Goal: Transaction & Acquisition: Subscribe to service/newsletter

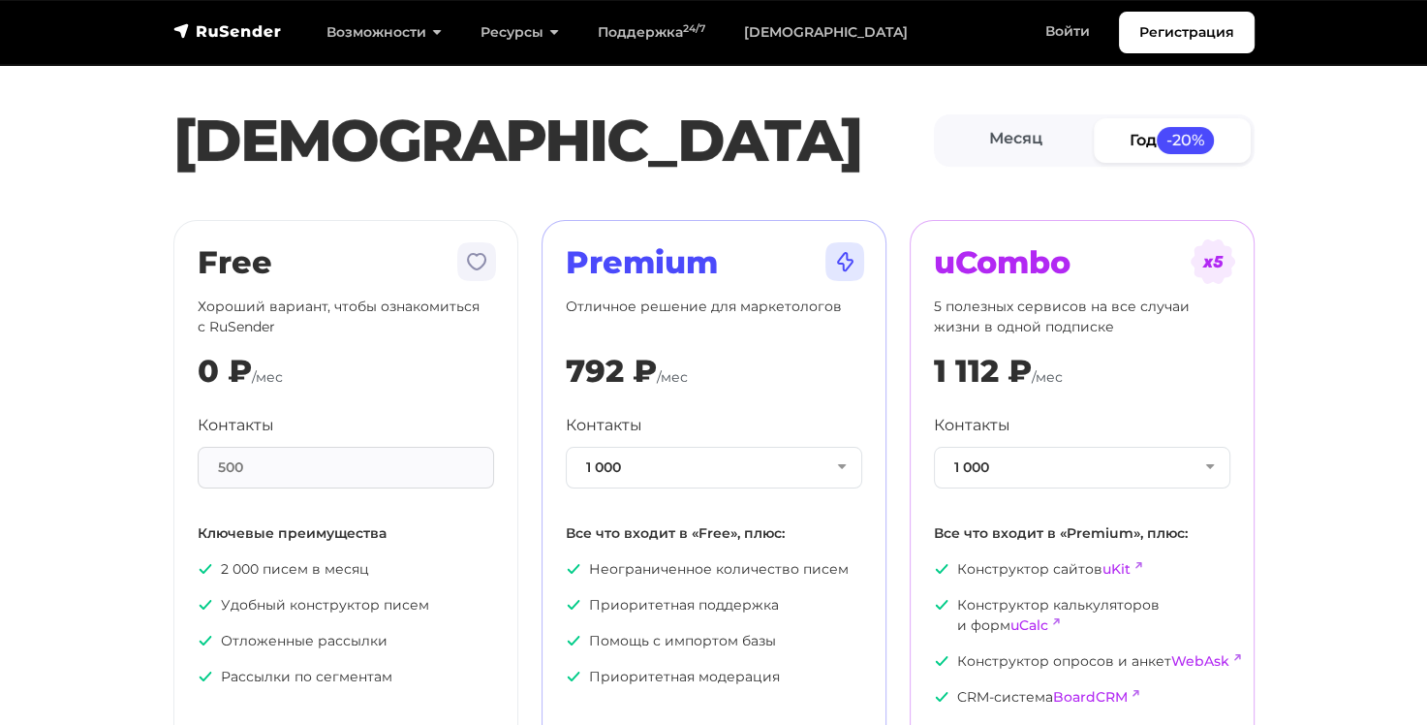
scroll to position [97, 0]
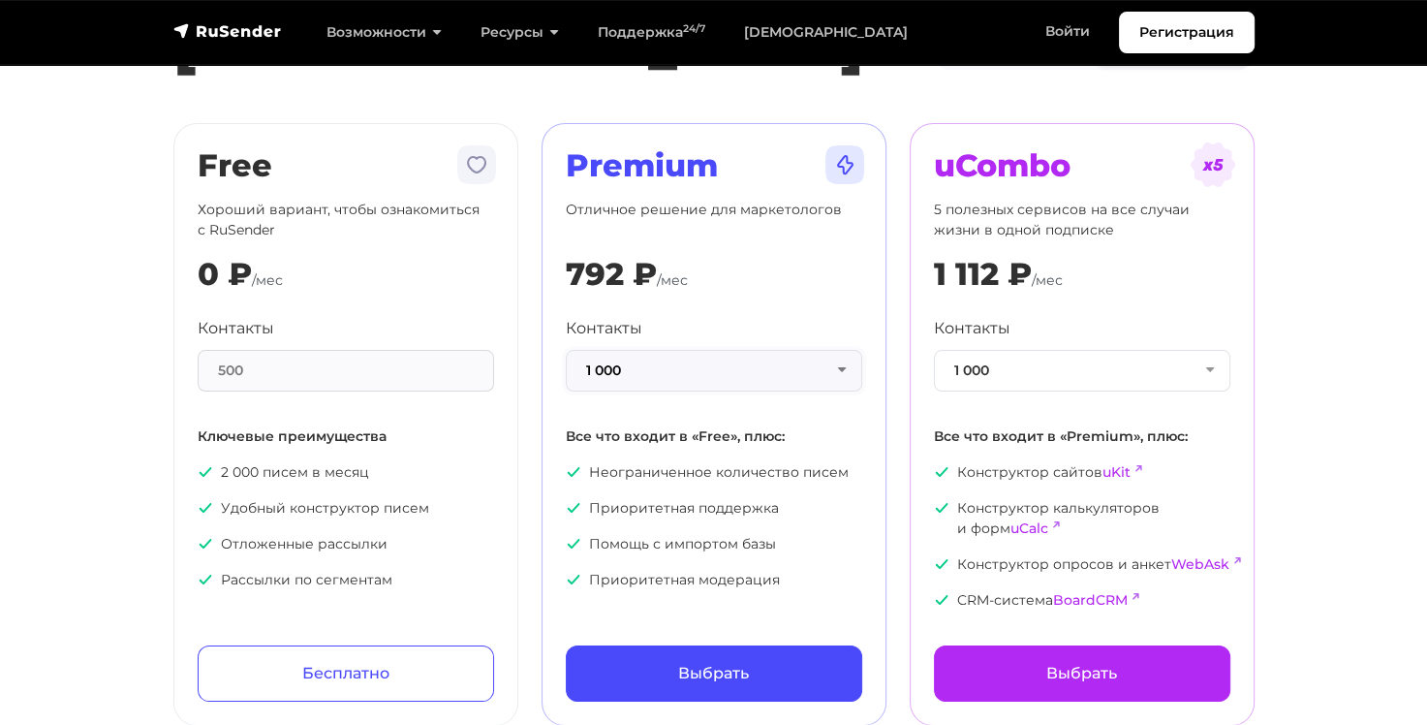
click at [847, 366] on button "1 000" at bounding box center [714, 371] width 296 height 42
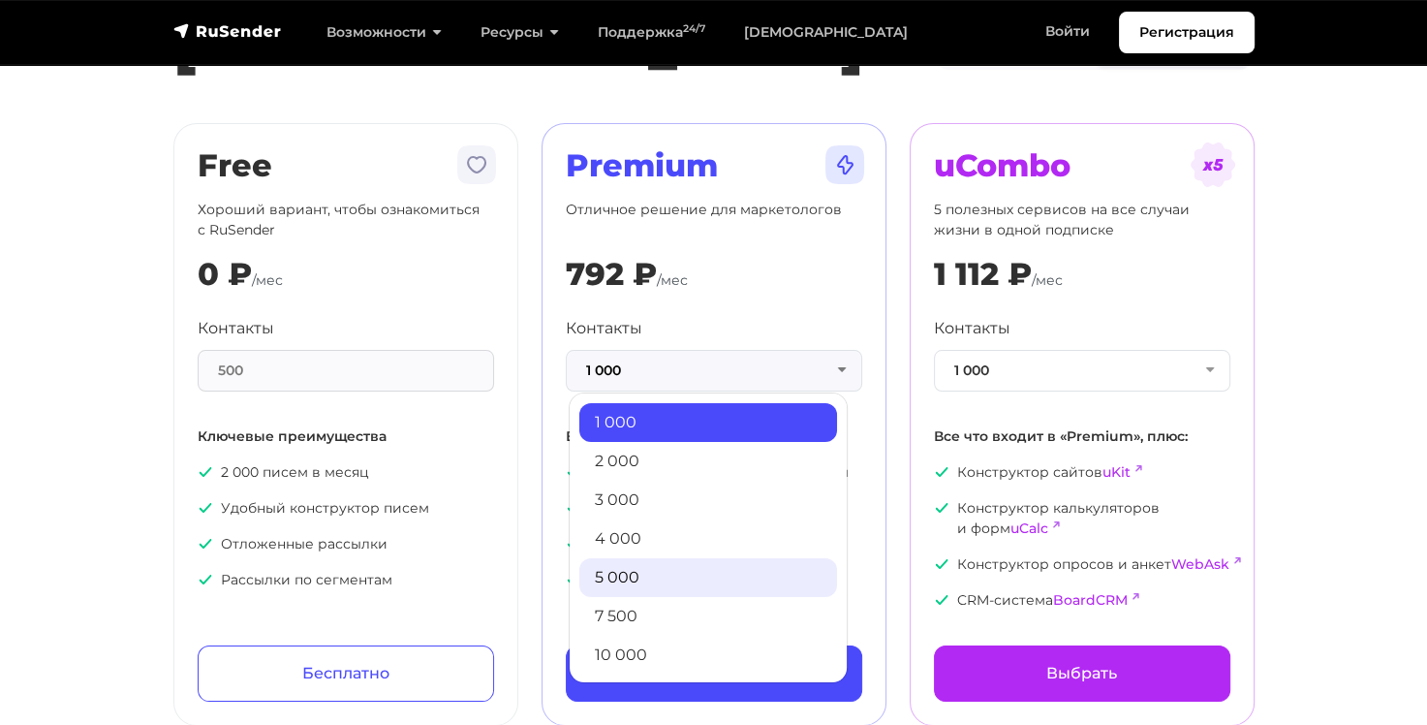
click at [695, 575] on link "5 000" at bounding box center [708, 577] width 258 height 39
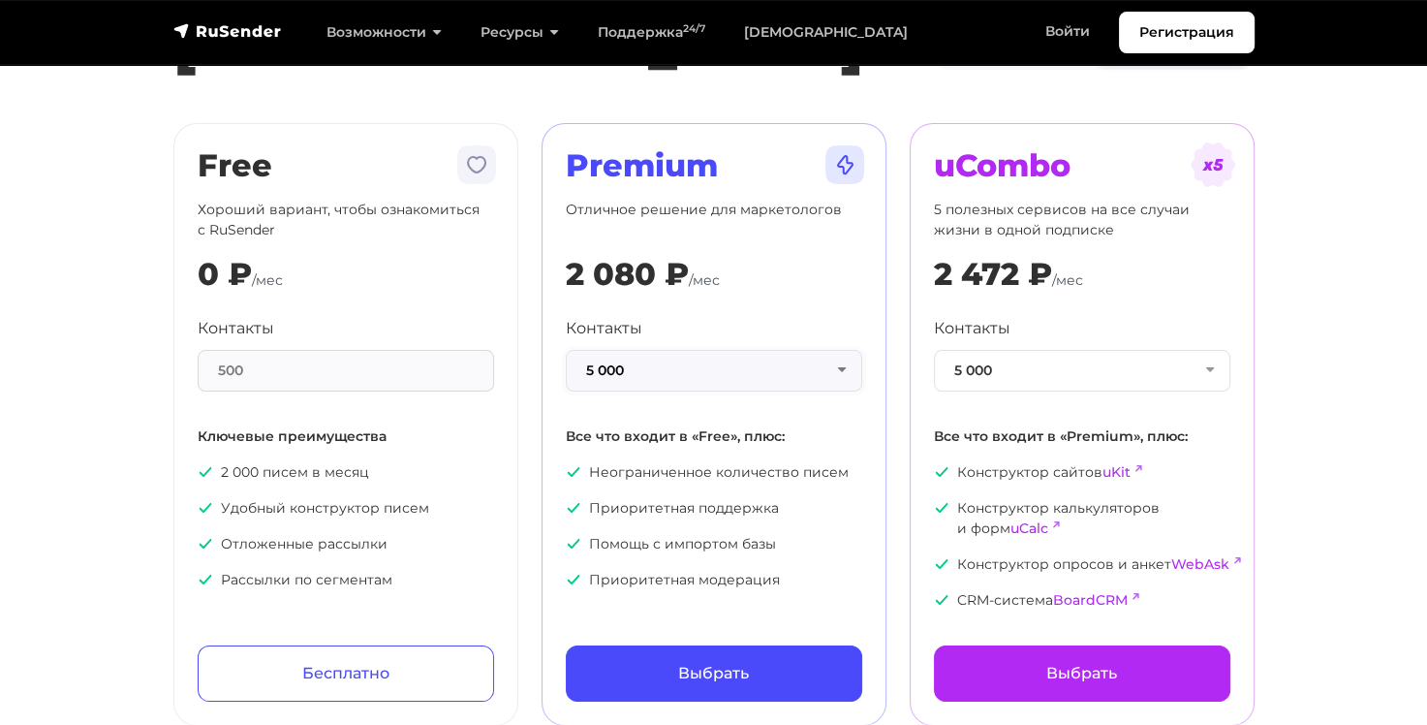
click at [849, 371] on button "5 000" at bounding box center [714, 371] width 296 height 42
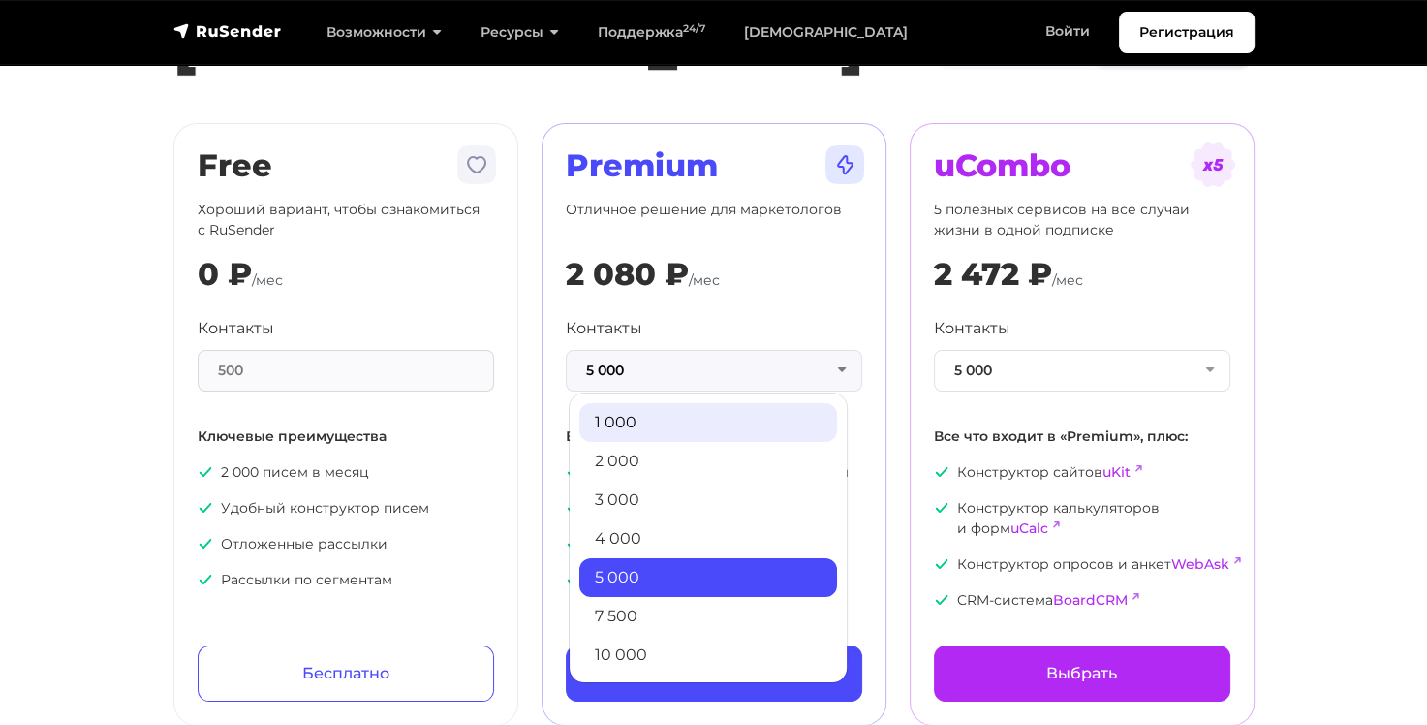
click at [698, 422] on link "1 000" at bounding box center [708, 422] width 258 height 39
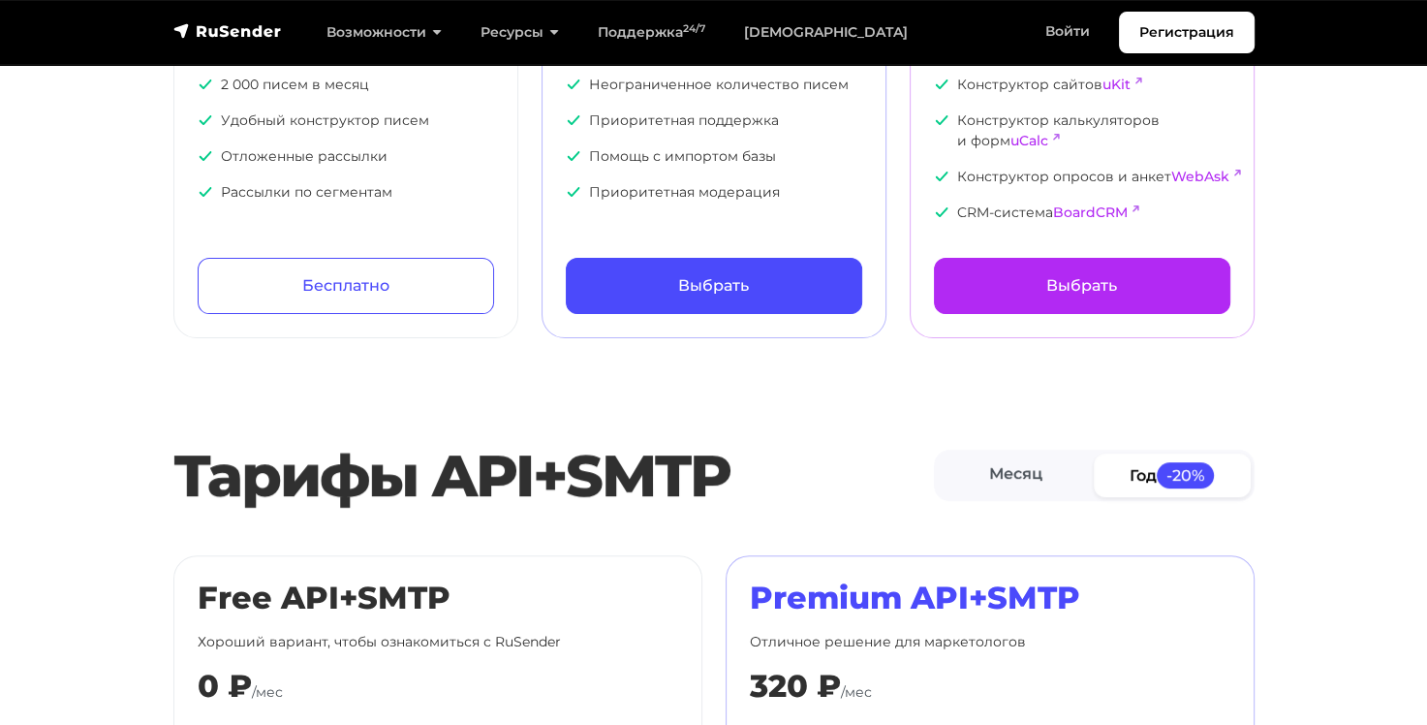
scroll to position [581, 0]
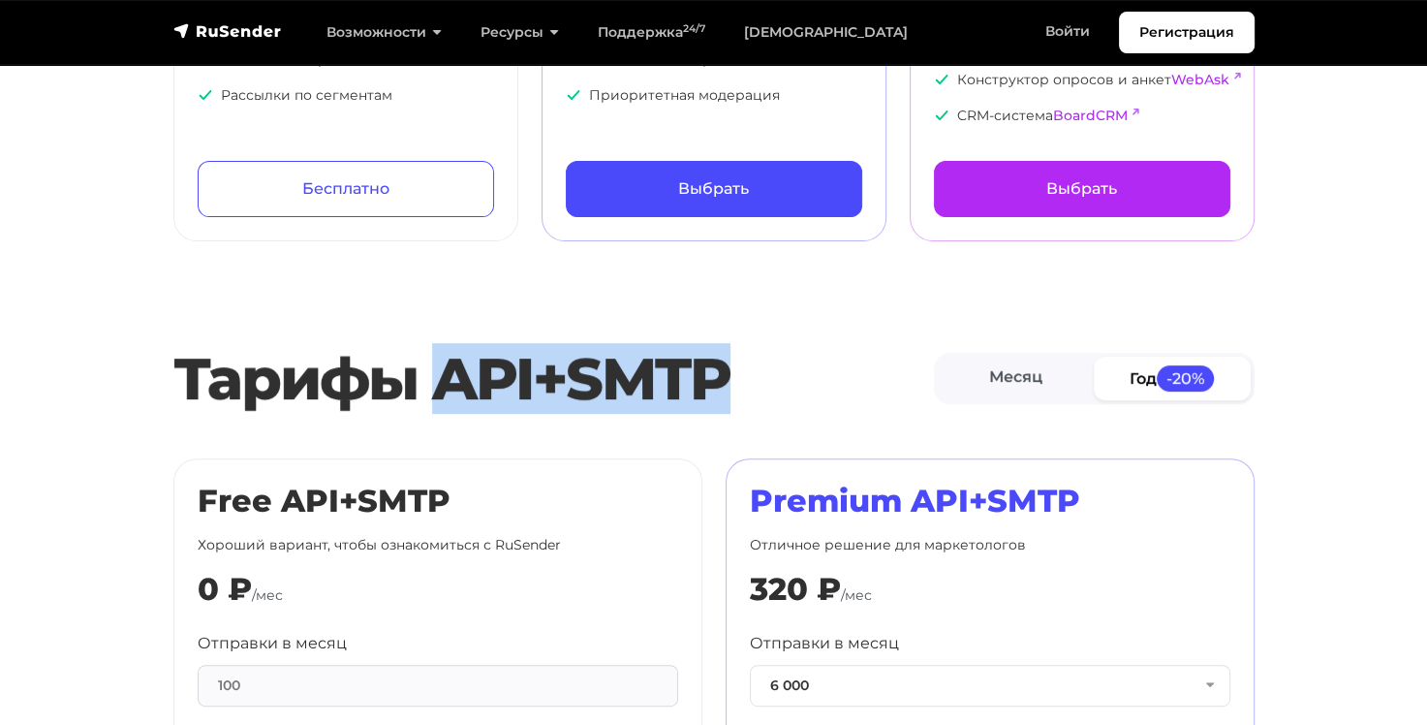
drag, startPoint x: 449, startPoint y: 387, endPoint x: 767, endPoint y: 410, distance: 318.5
click at [767, 410] on h2 "Тарифы API+SMTP" at bounding box center [553, 379] width 760 height 70
copy h2 "API+SMTP"
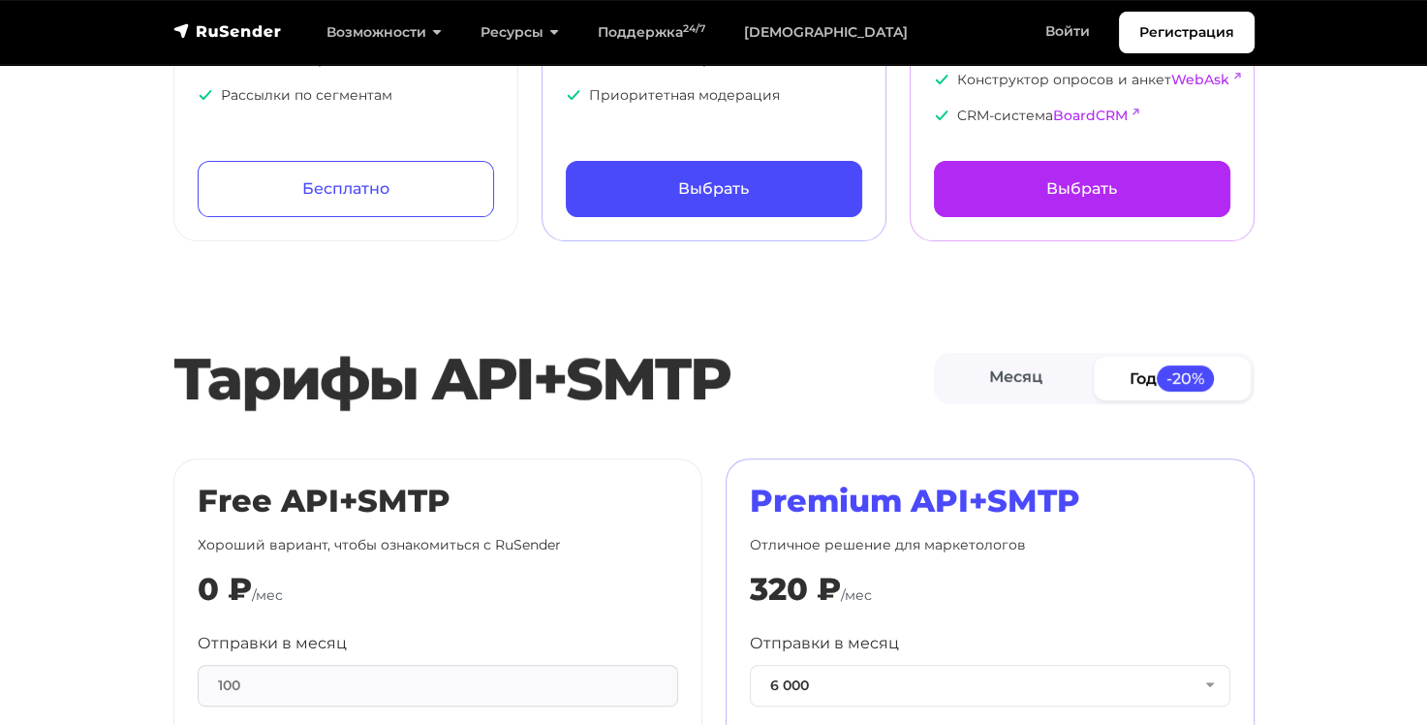
click at [1364, 335] on div "Тарифы API+SMTP Месяц Год -20%" at bounding box center [713, 378] width 1427 height 89
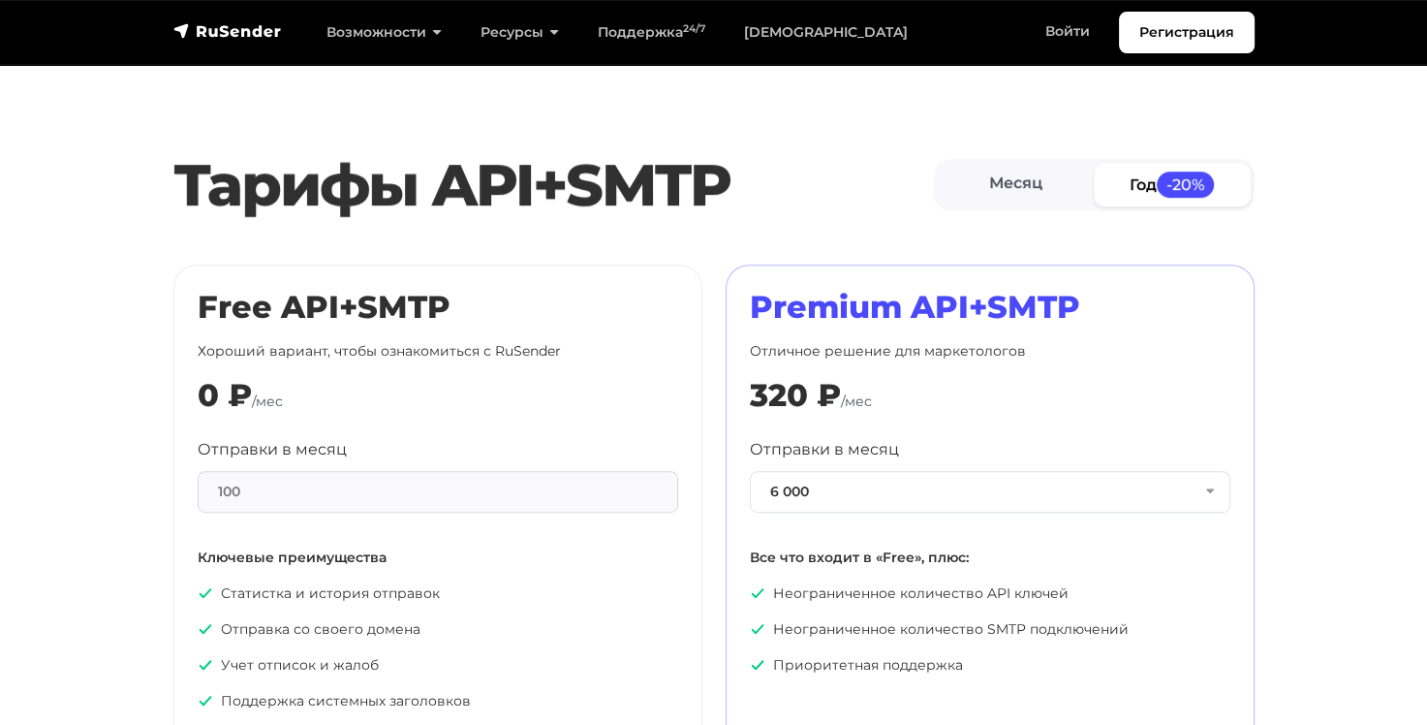
scroll to position [872, 0]
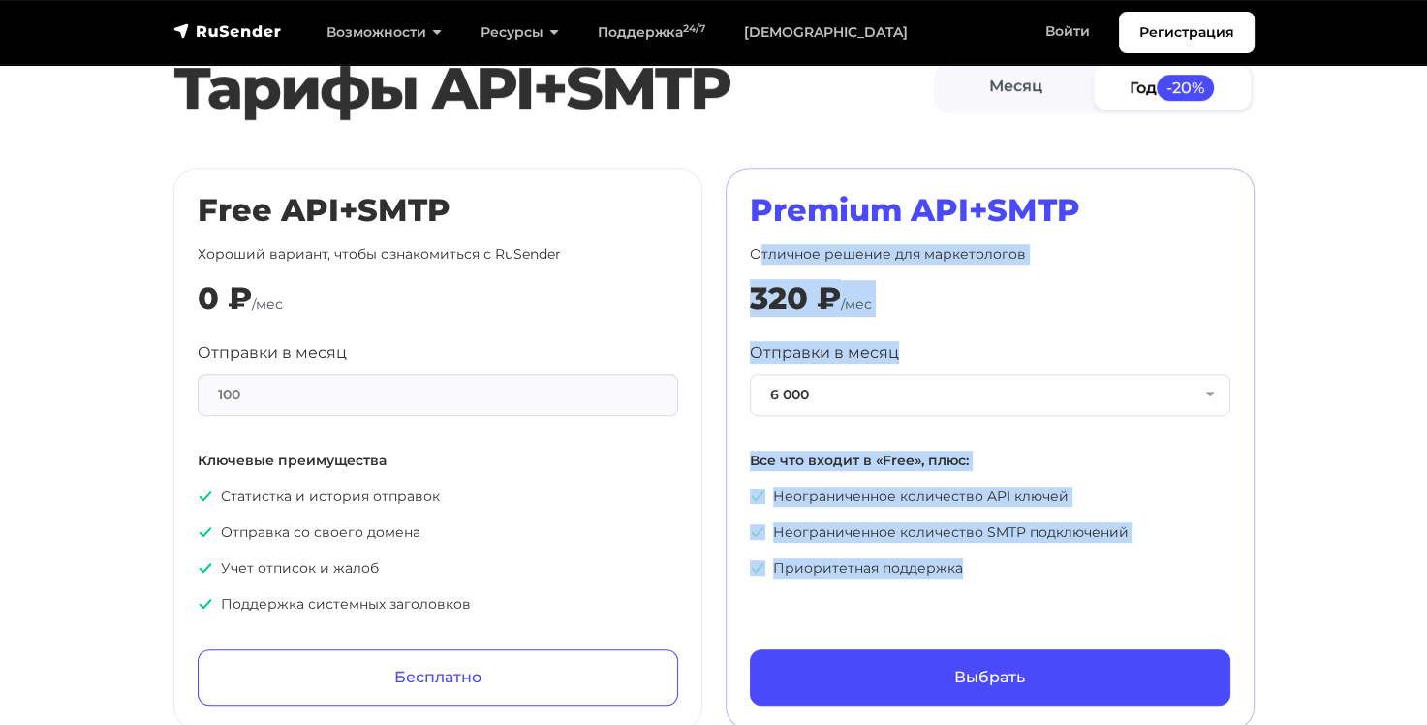
drag, startPoint x: 755, startPoint y: 253, endPoint x: 1089, endPoint y: 596, distance: 478.8
click at [1089, 596] on div "Premium API+SMTP Отличное решение для маркетологов 320 ₽ /мес Отправки в месяц …" at bounding box center [990, 448] width 480 height 513
copy div "тличное решение для маркетологов 320 ₽ /мес Отправки в месяц 6 000 6 000 10 000…"
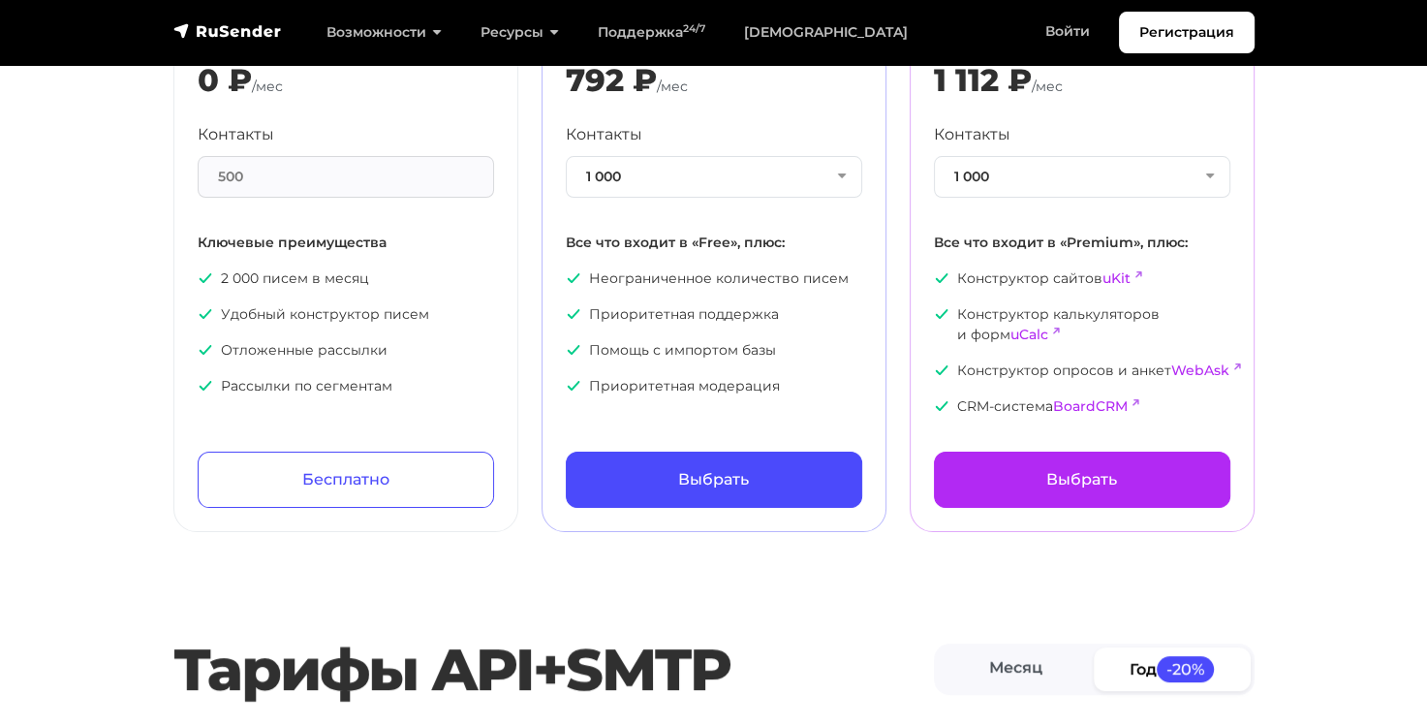
scroll to position [0, 0]
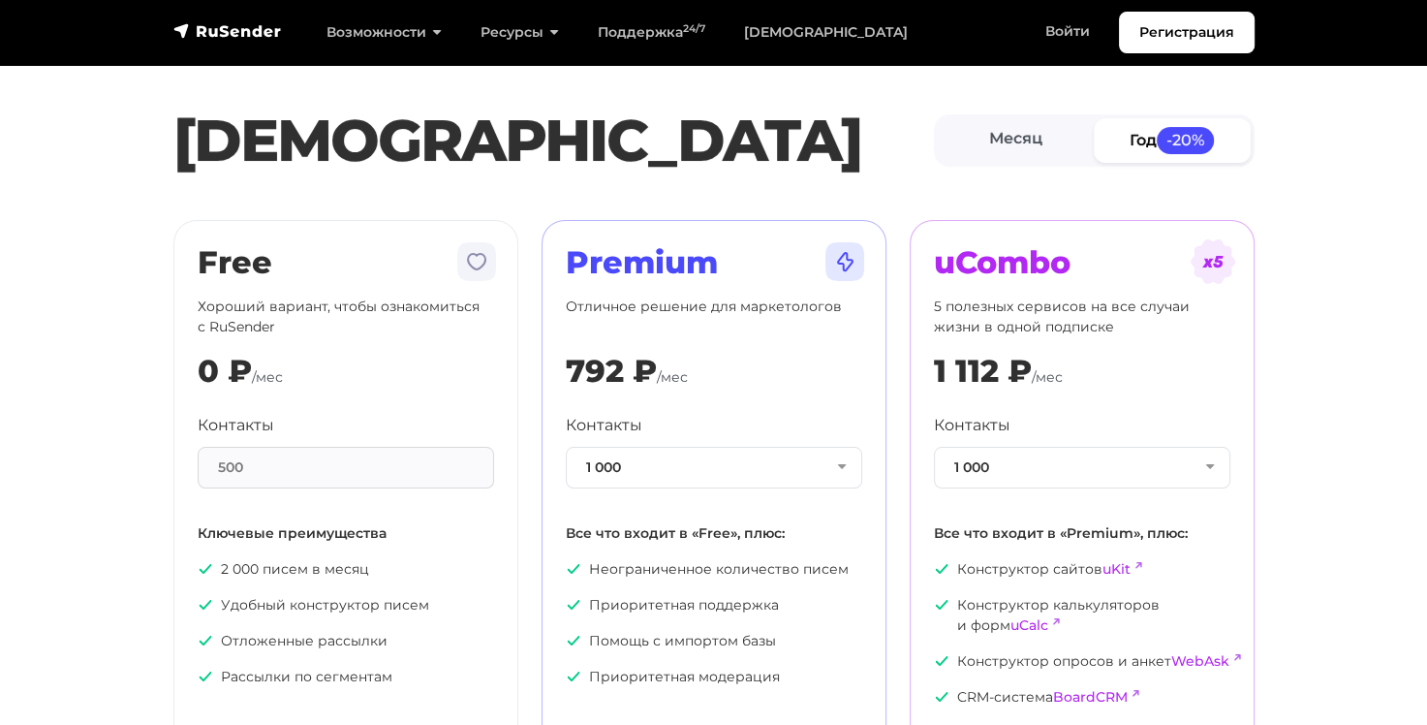
click at [1363, 310] on section "Тарифы Месяц Год -20% Free Хороший вариант, чтобы ознакомиться с RuSender 0 ₽ /…" at bounding box center [713, 422] width 1427 height 799
click at [1358, 384] on section "Тарифы Месяц Год -20% Free Хороший вариант, чтобы ознакомиться с RuSender 0 ₽ /…" at bounding box center [713, 422] width 1427 height 799
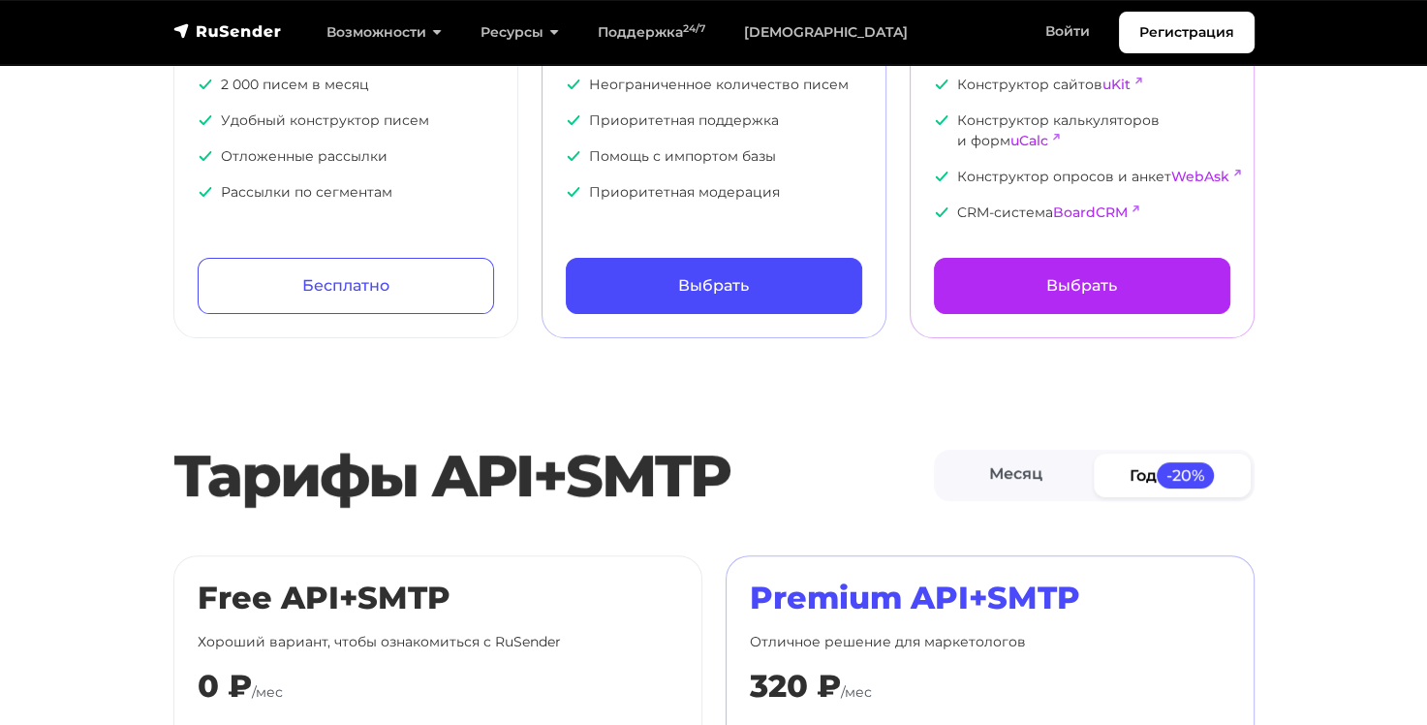
scroll to position [678, 0]
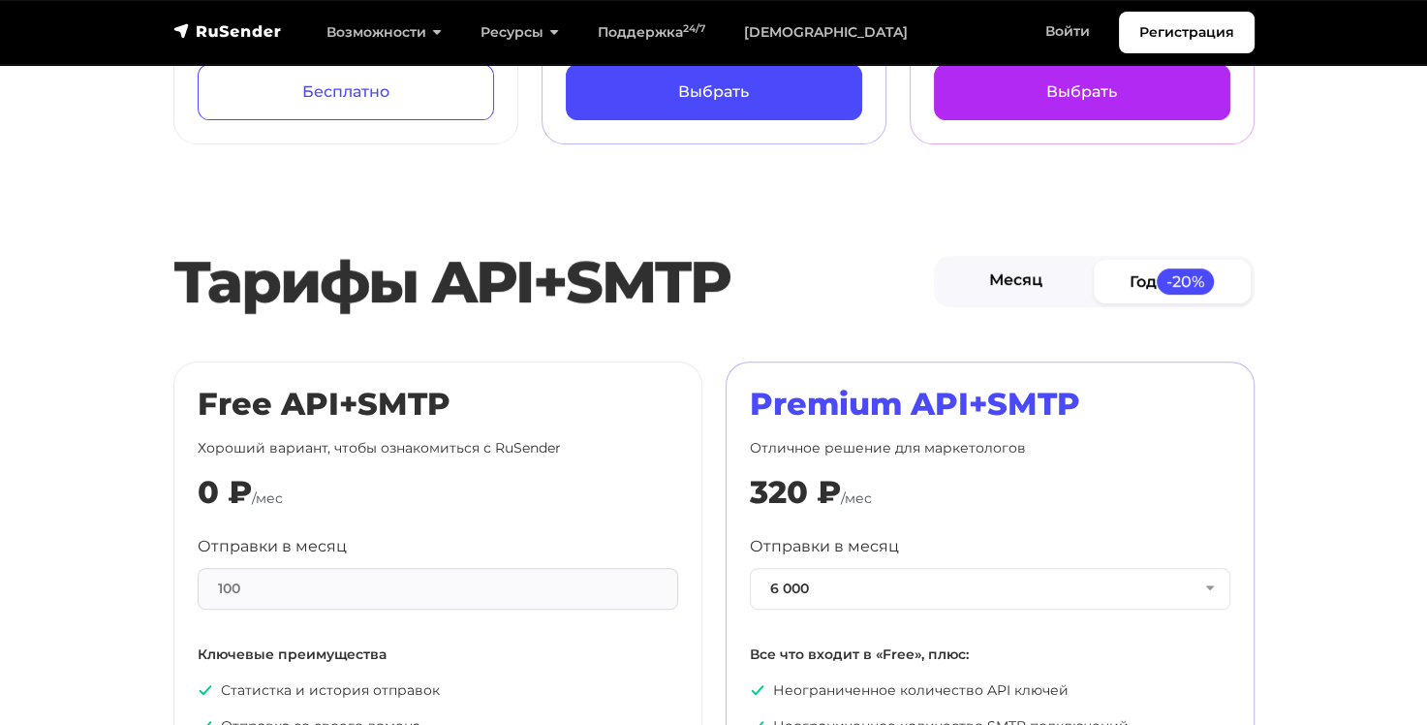
click at [990, 282] on link "Месяц" at bounding box center [1016, 282] width 157 height 44
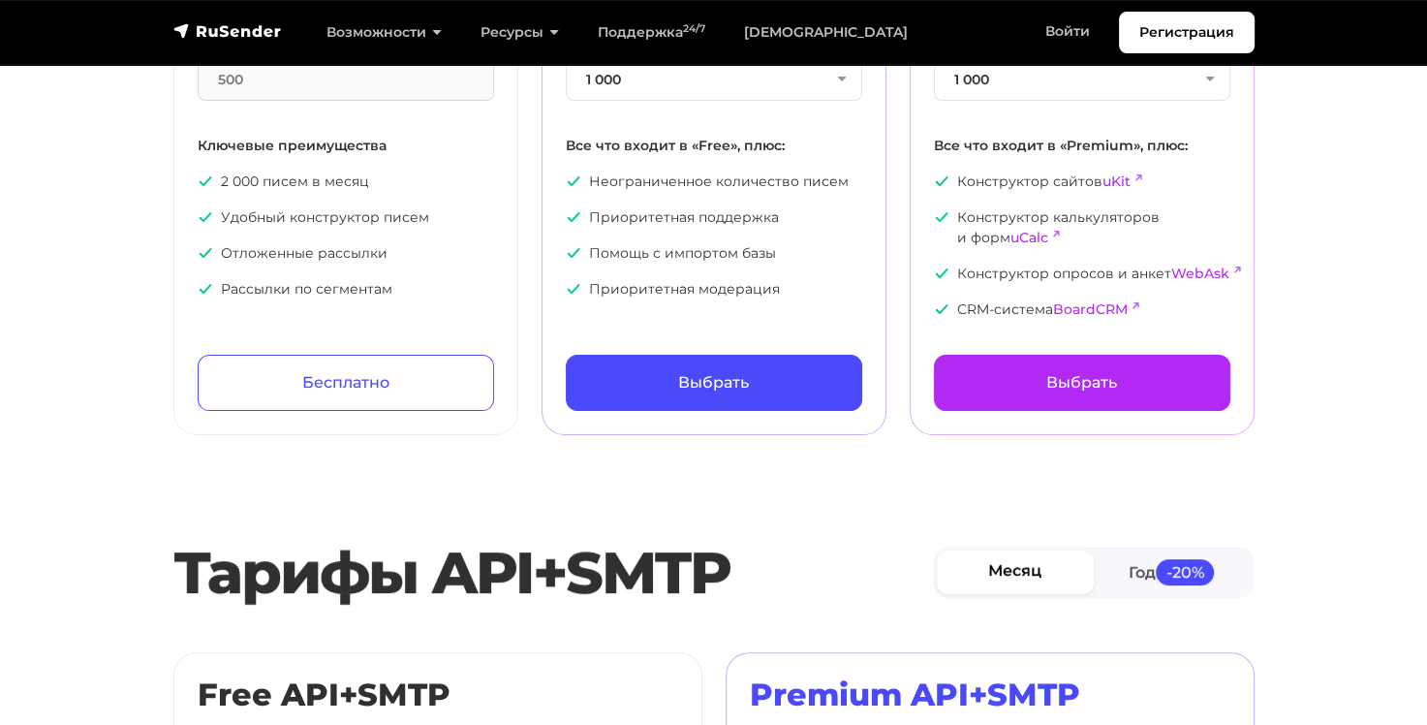
scroll to position [0, 0]
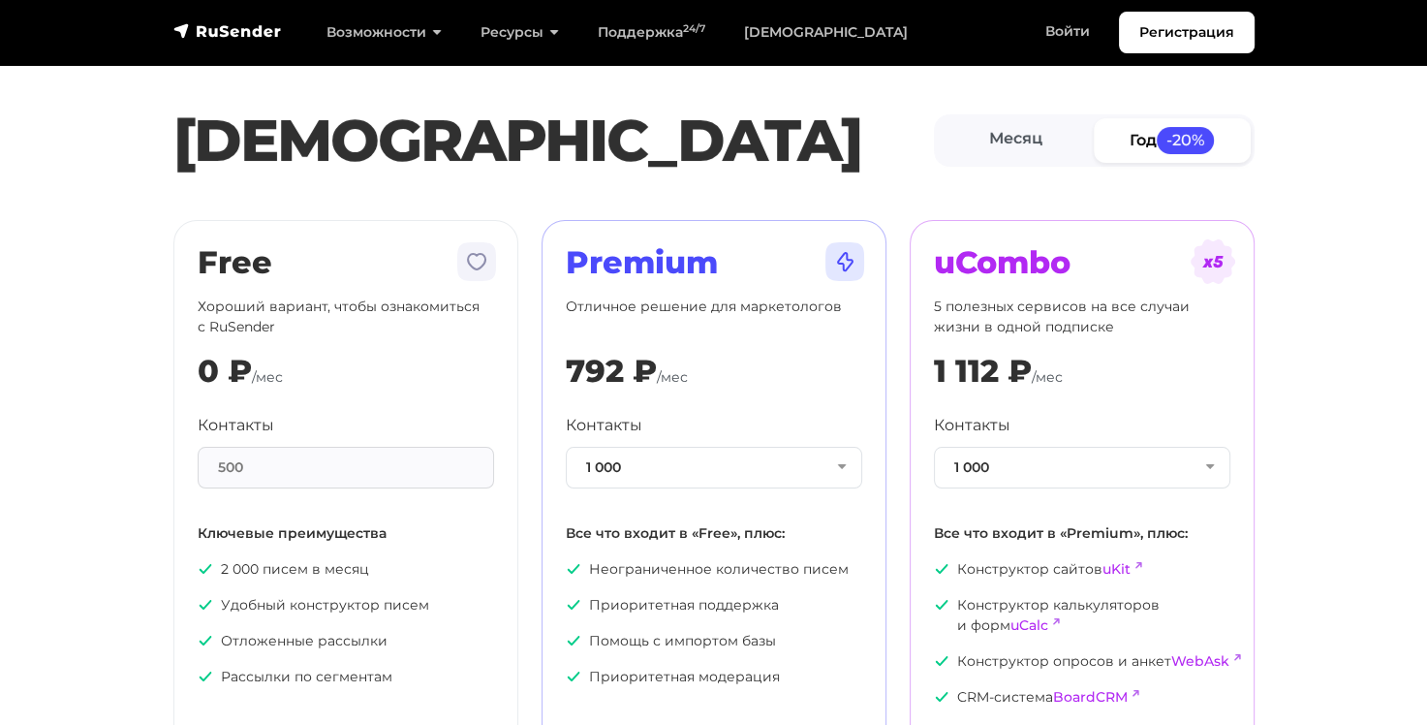
click at [1363, 451] on section "Тарифы Месяц Год -20% Free Хороший вариант, чтобы ознакомиться с RuSender 0 ₽ /…" at bounding box center [713, 422] width 1427 height 799
click at [1023, 138] on link "Месяц" at bounding box center [1016, 140] width 157 height 44
click at [843, 467] on button "1 000" at bounding box center [714, 468] width 296 height 42
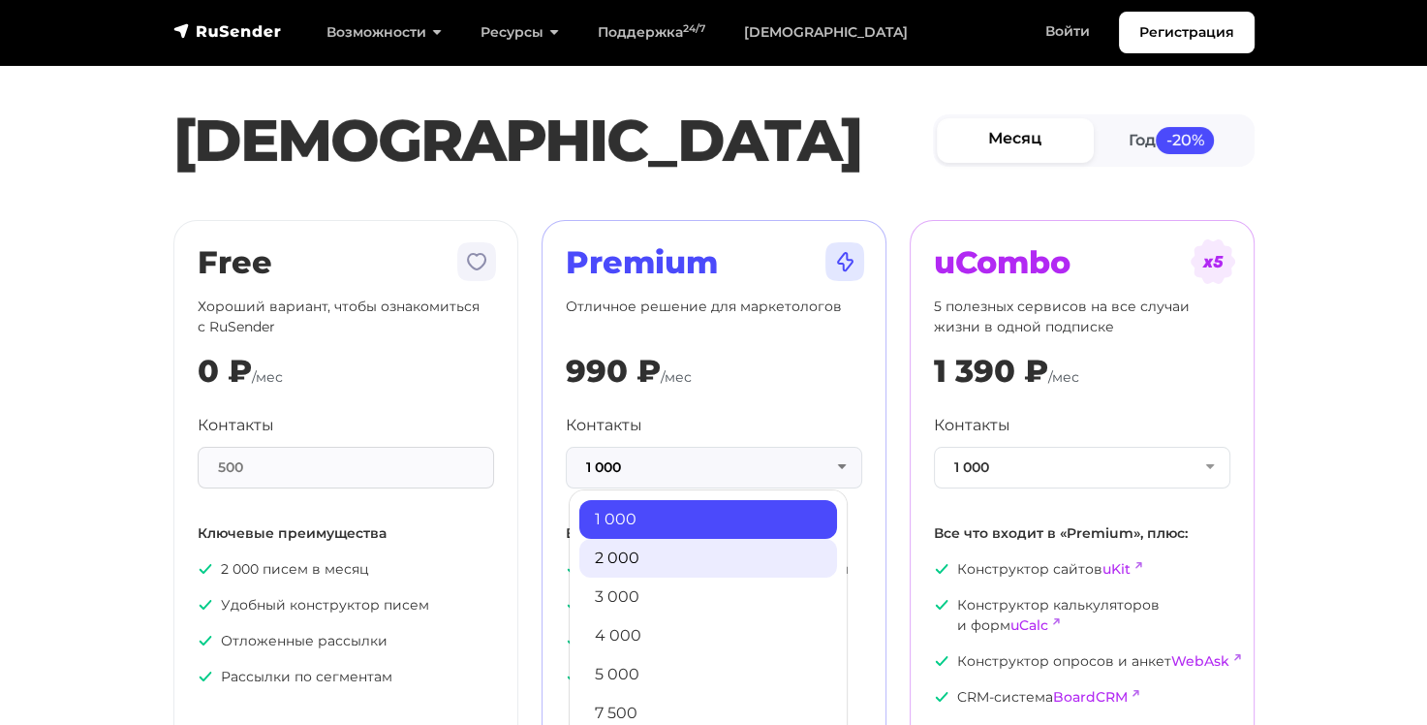
click at [740, 544] on link "2 000" at bounding box center [708, 558] width 258 height 39
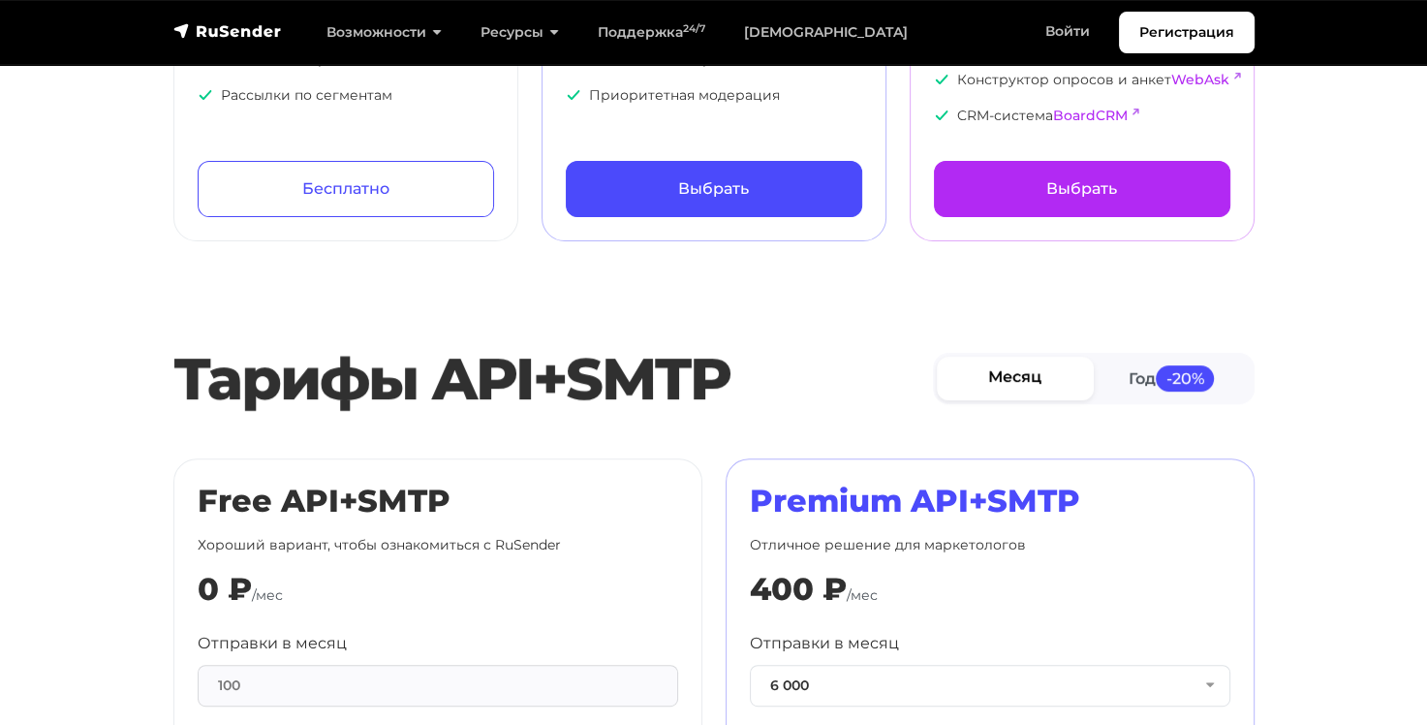
scroll to position [872, 0]
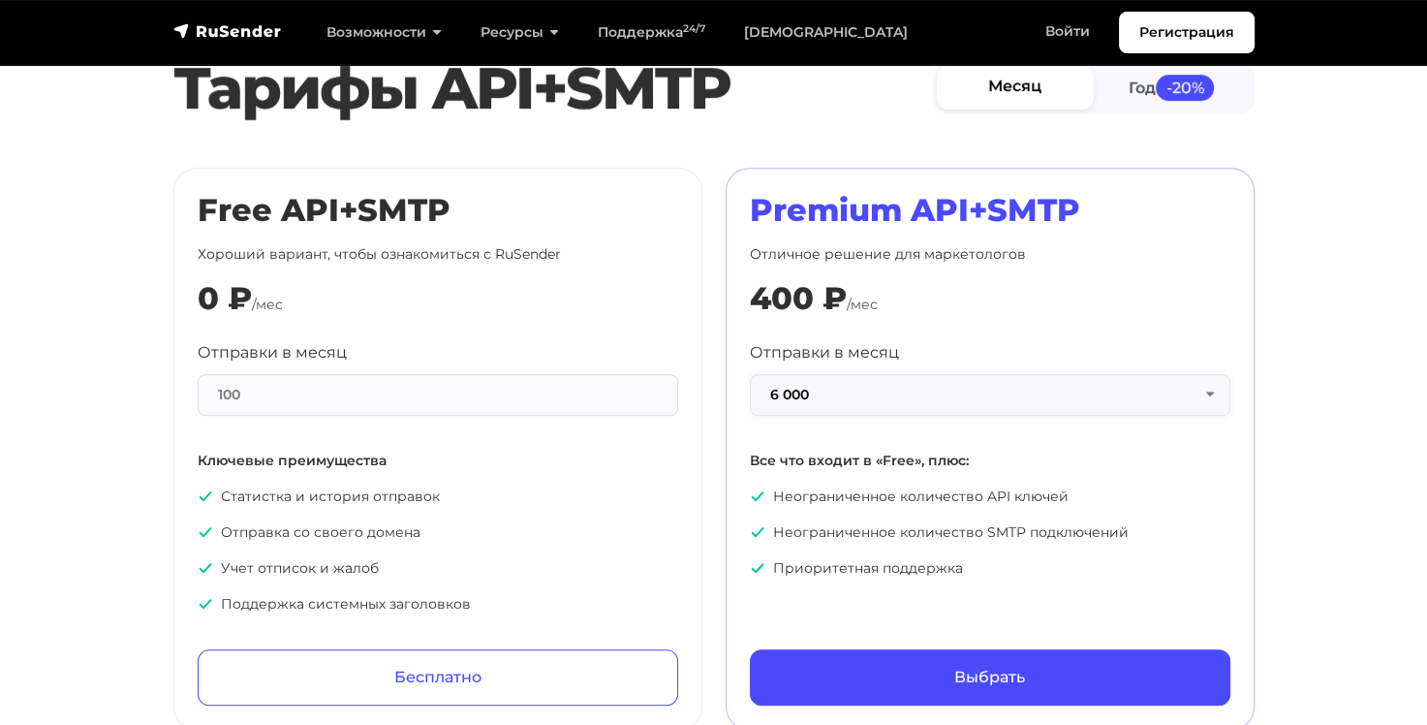
click at [1209, 390] on button "6 000" at bounding box center [990, 395] width 480 height 42
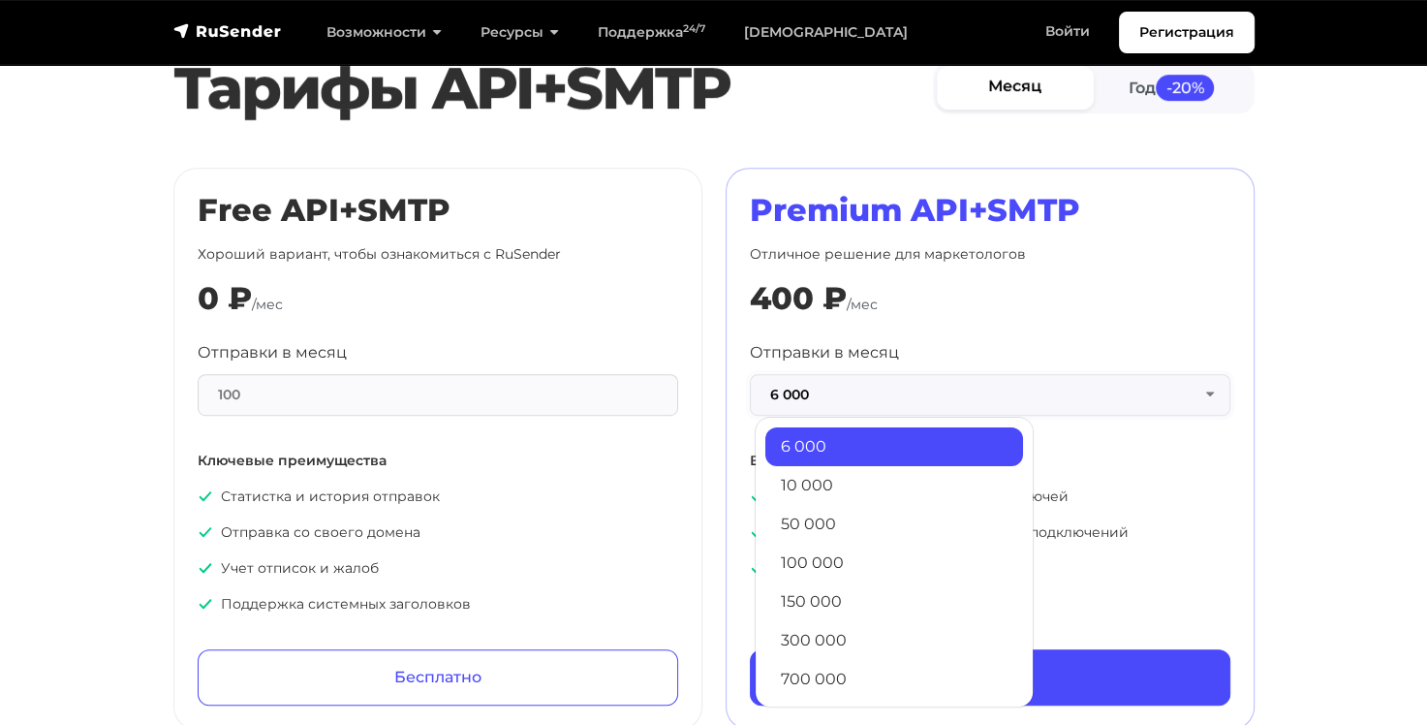
click at [1209, 390] on button "6 000" at bounding box center [990, 395] width 480 height 42
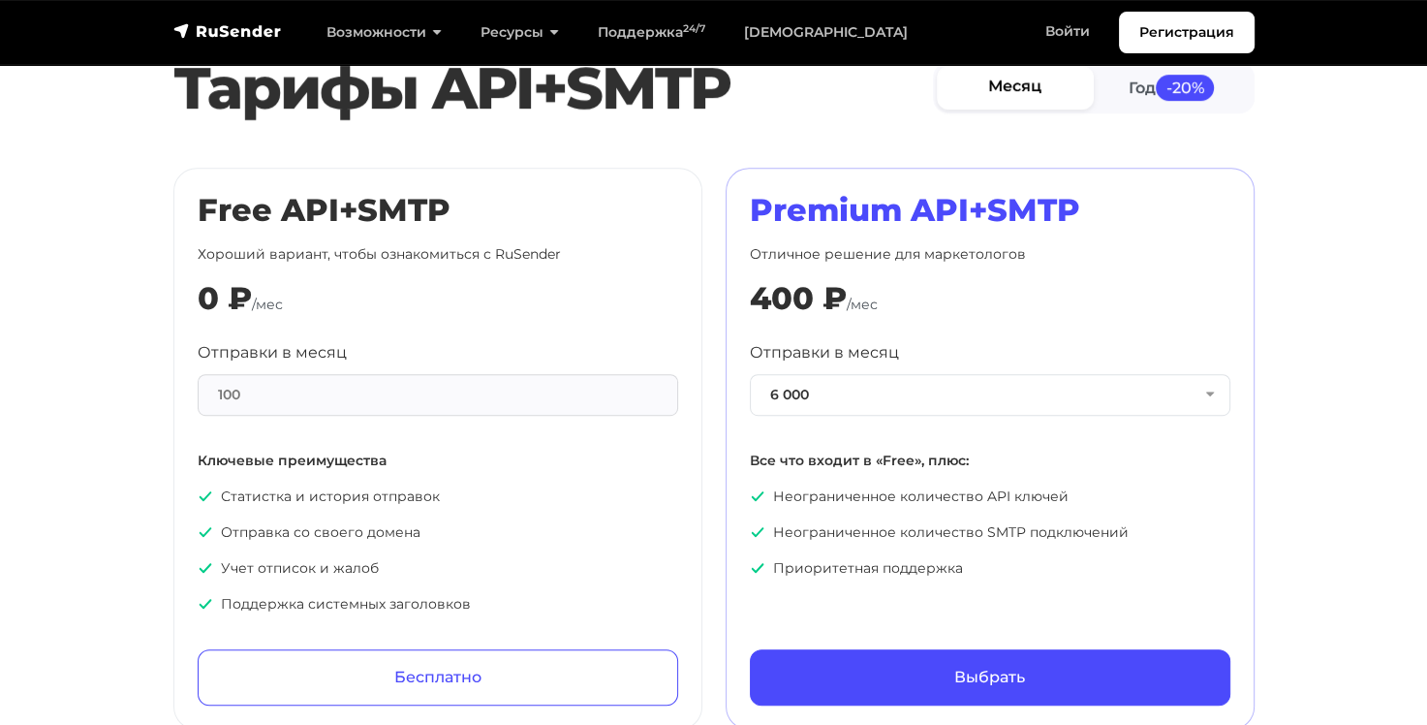
click at [1306, 447] on section "Тарифы API+SMTP Месяц Год -20% Free API+SMTP Хороший вариант, чтобы ознакомитьс…" at bounding box center [713, 387] width 1427 height 686
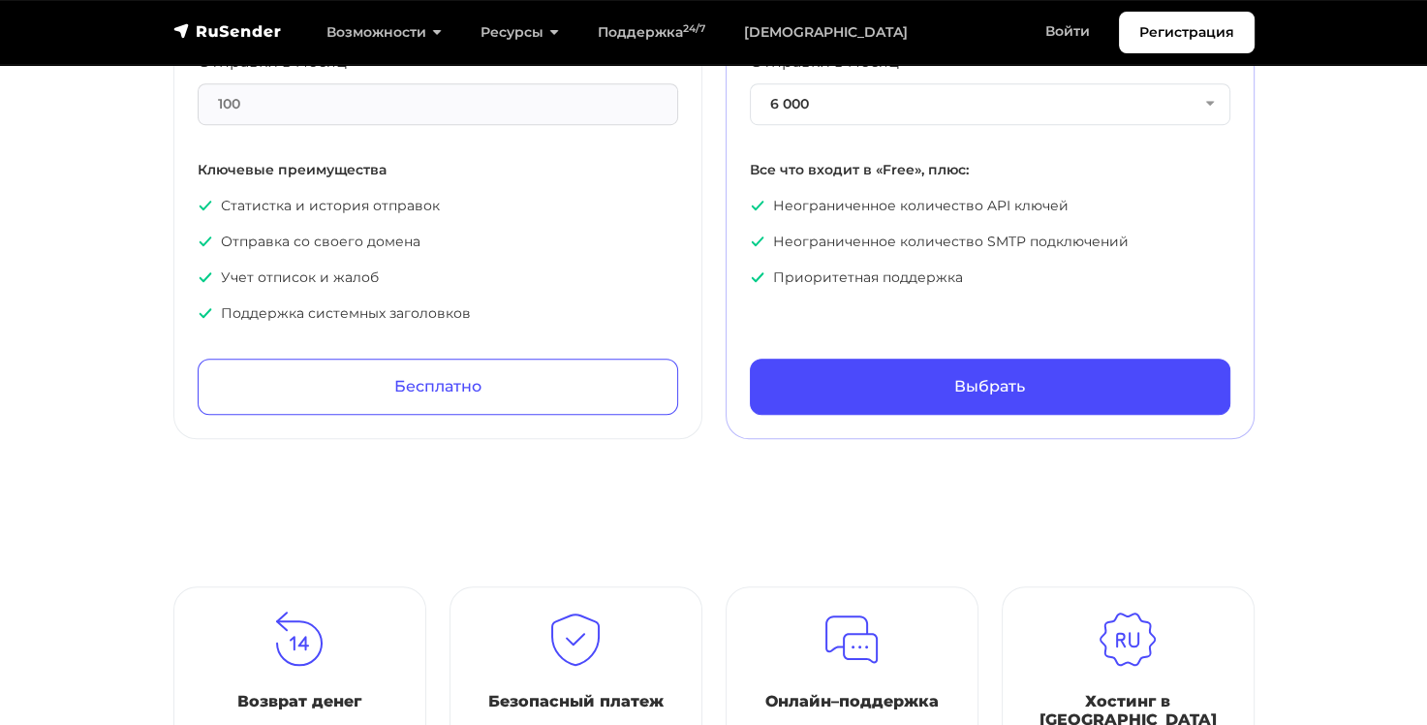
scroll to position [1065, 0]
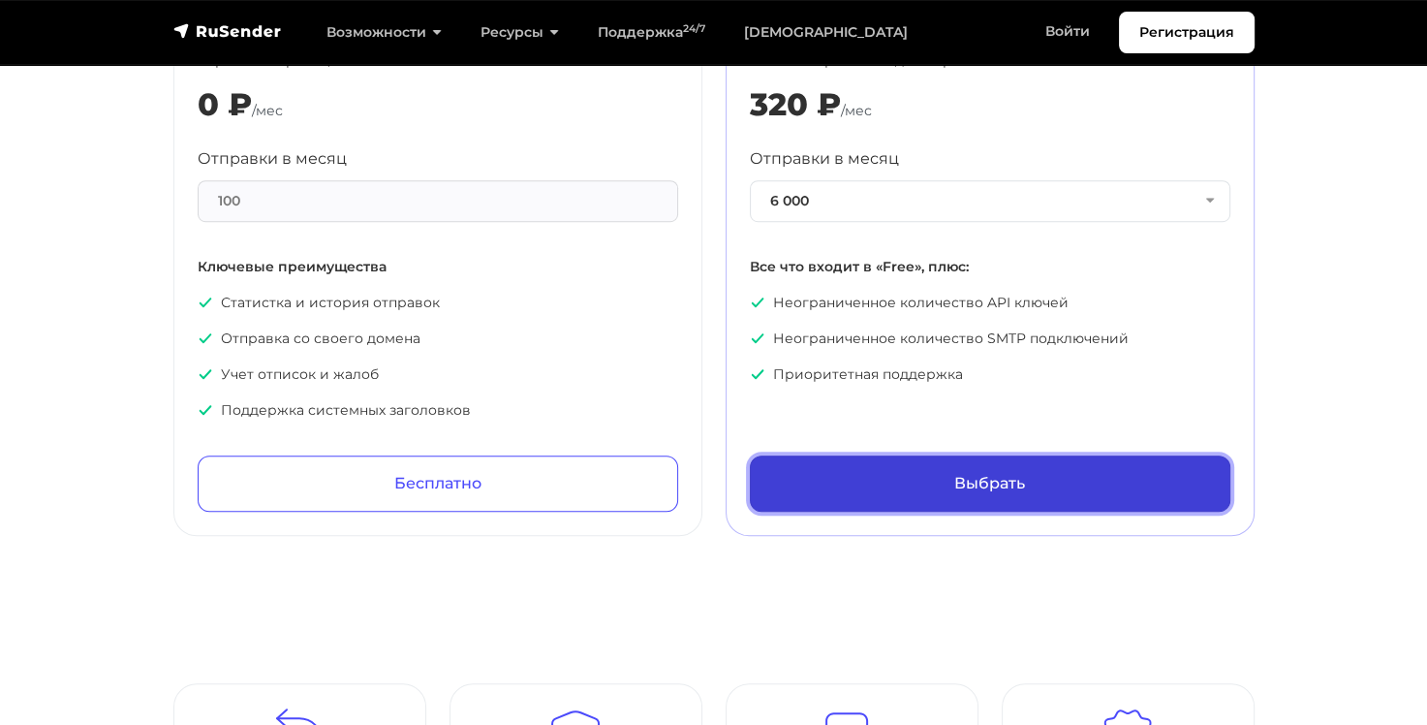
click at [980, 473] on link "Выбрать" at bounding box center [990, 483] width 480 height 56
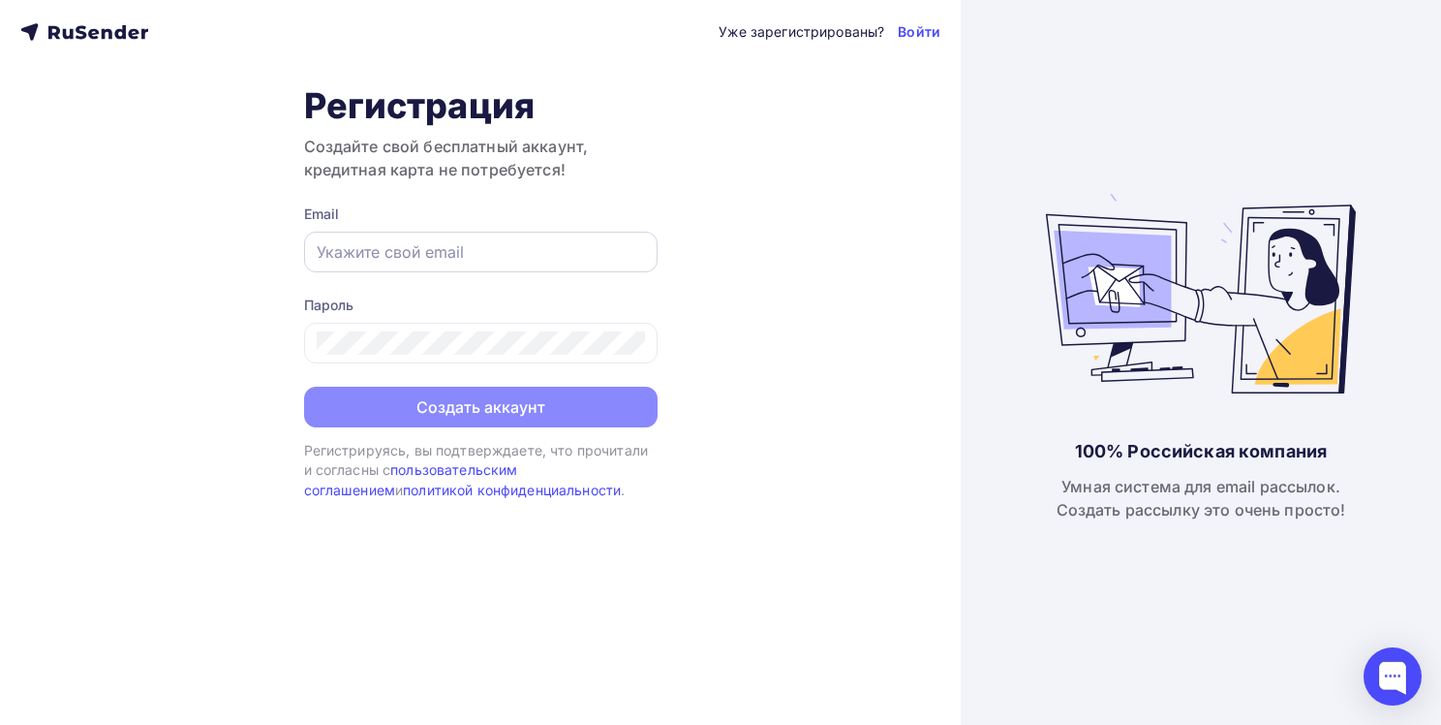
click at [382, 257] on input "text" at bounding box center [481, 251] width 328 height 23
type input "[EMAIL_ADDRESS][DOMAIN_NAME]"
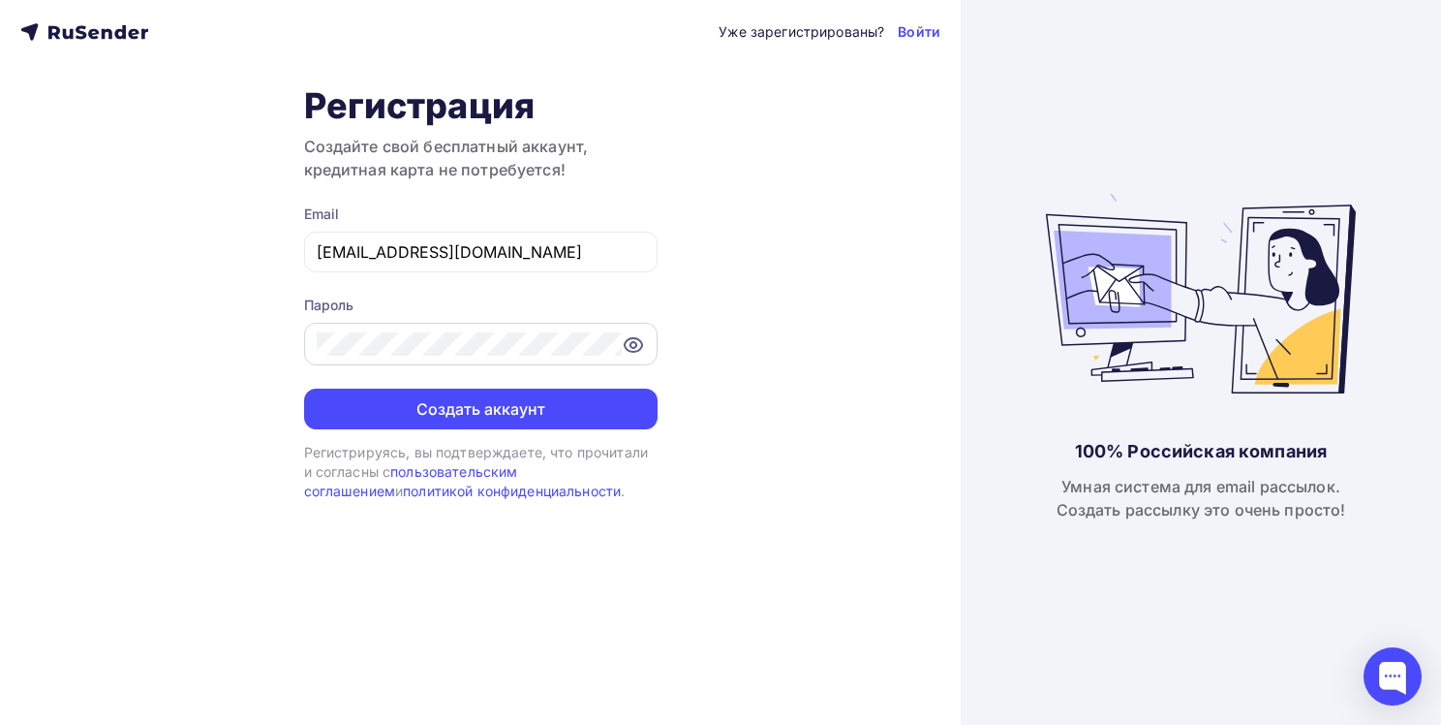
click at [637, 344] on icon at bounding box center [633, 344] width 23 height 23
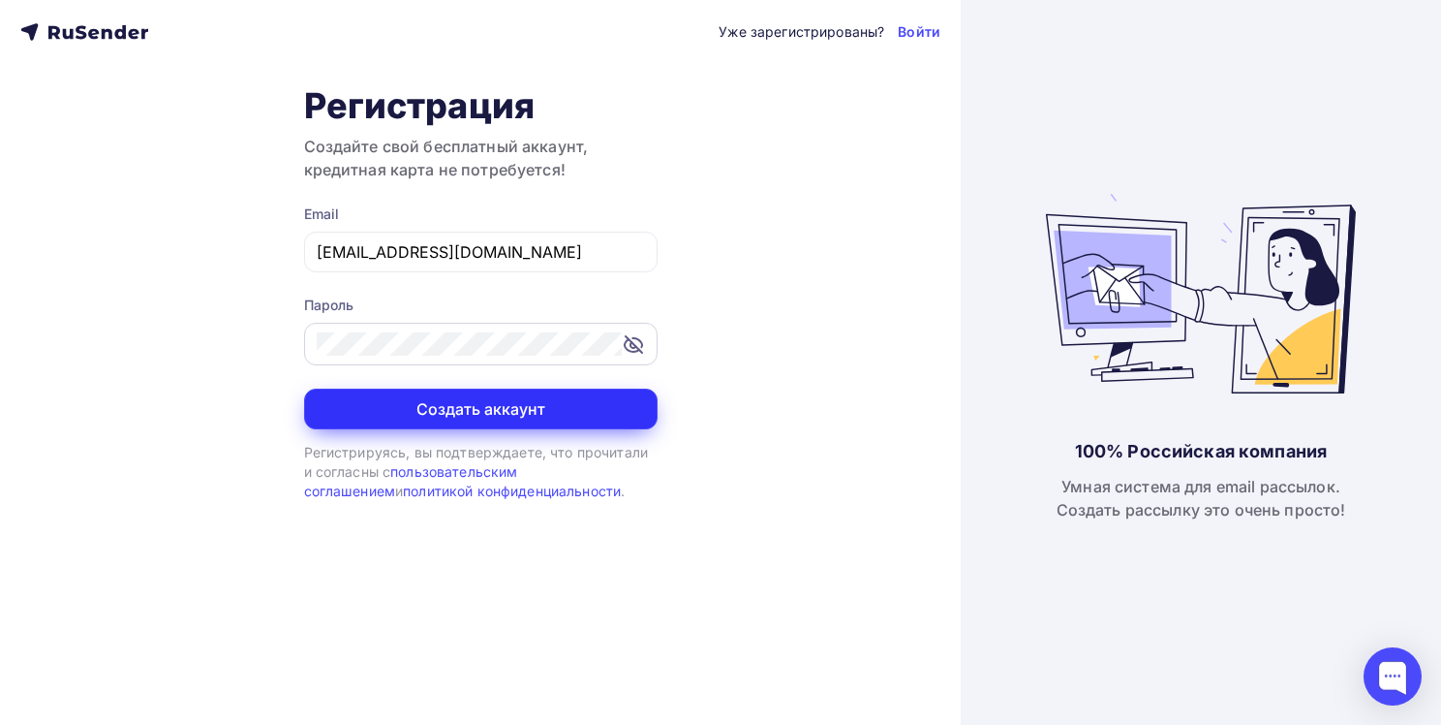
click at [550, 407] on button "Создать аккаунт" at bounding box center [481, 408] width 354 height 41
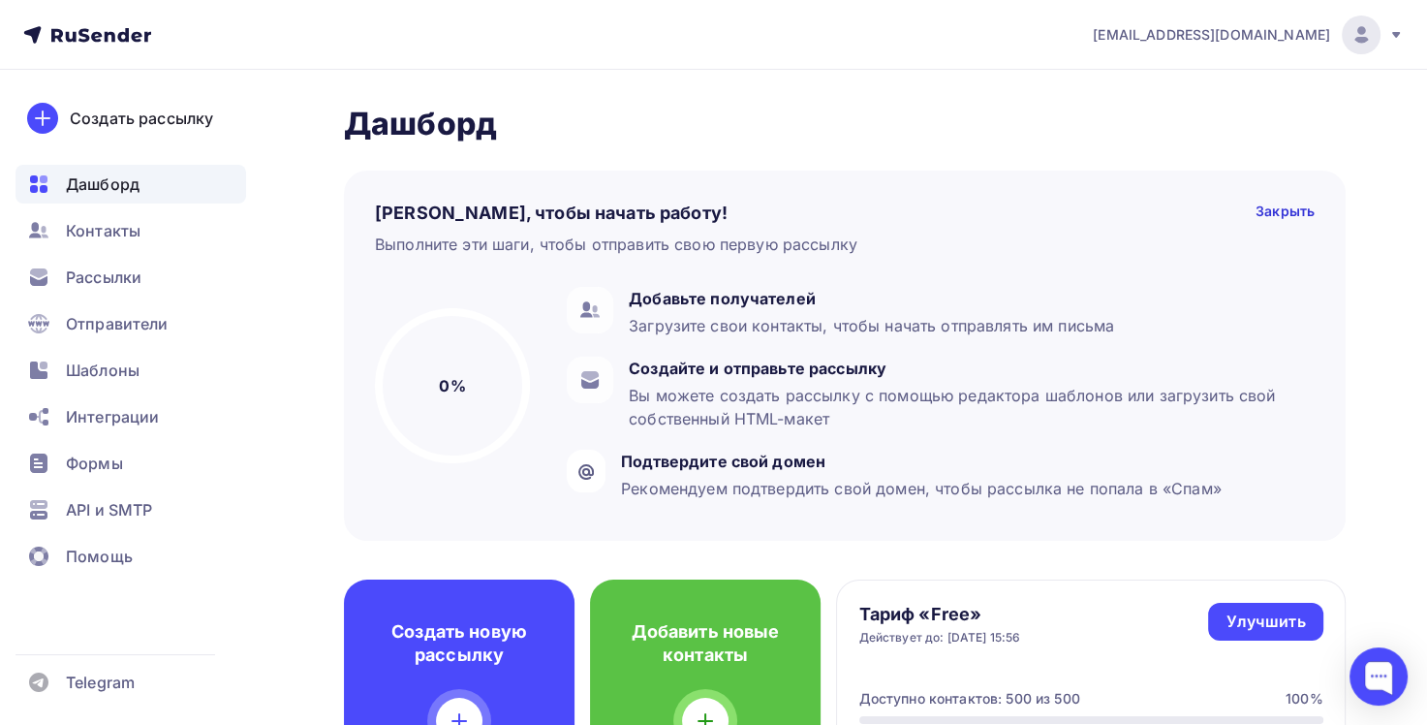
click at [1395, 36] on icon at bounding box center [1396, 35] width 8 height 6
click at [760, 120] on h2 "Дашборд" at bounding box center [845, 124] width 1002 height 39
click at [136, 515] on span "API и SMTP" at bounding box center [109, 509] width 86 height 23
